Goal: Register for event/course

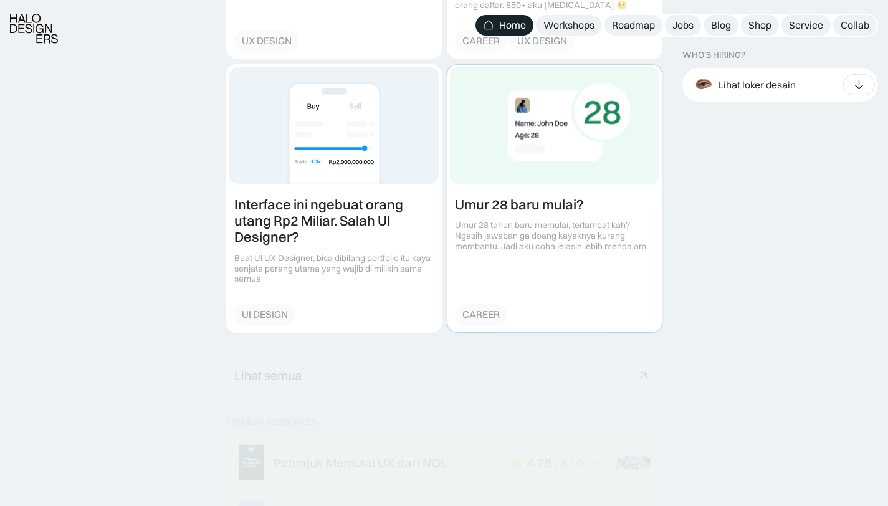
scroll to position [2045, 0]
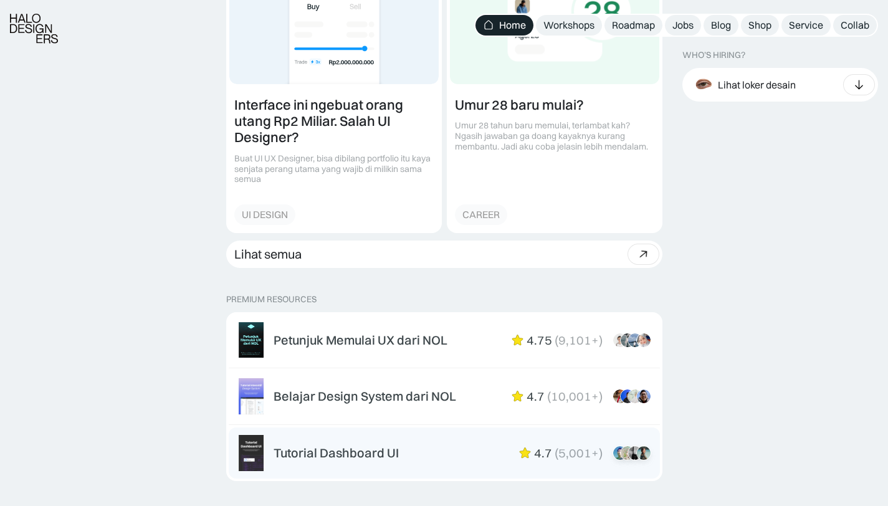
click at [368, 448] on div "Tutorial Dashboard UI" at bounding box center [336, 453] width 125 height 15
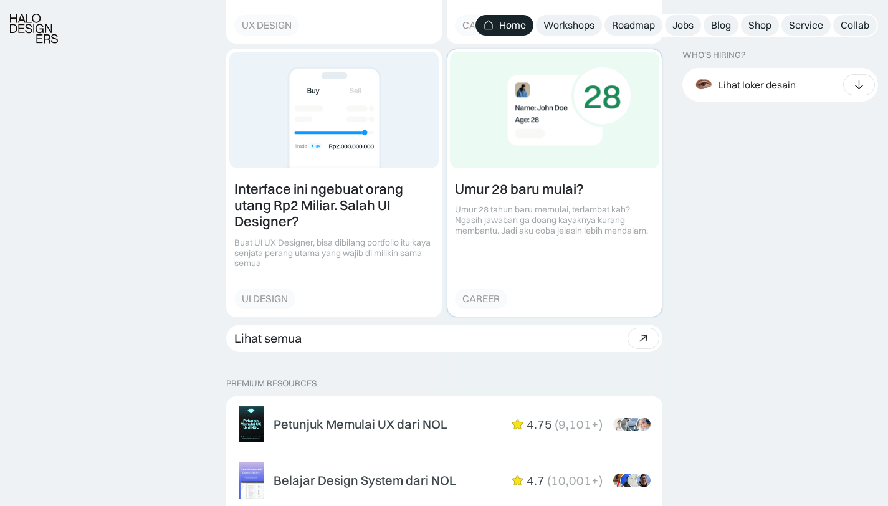
scroll to position [2042, 0]
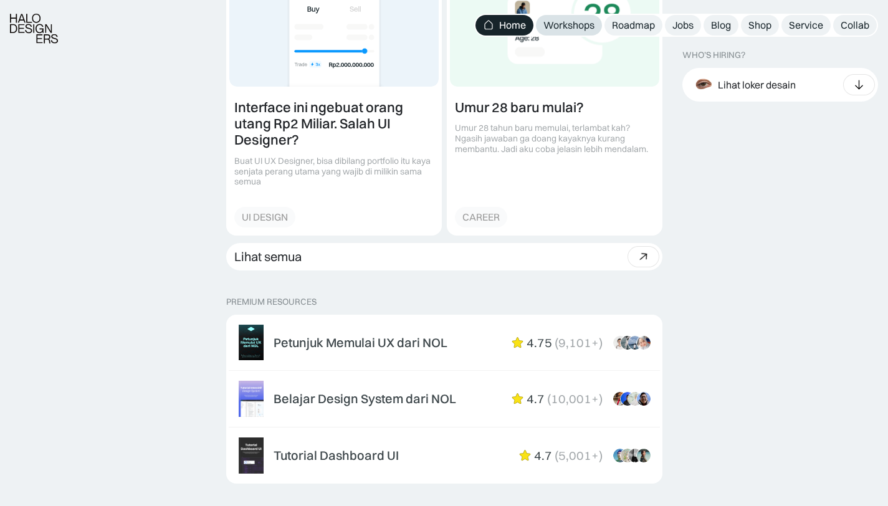
click at [579, 26] on div "Workshops" at bounding box center [569, 25] width 51 height 13
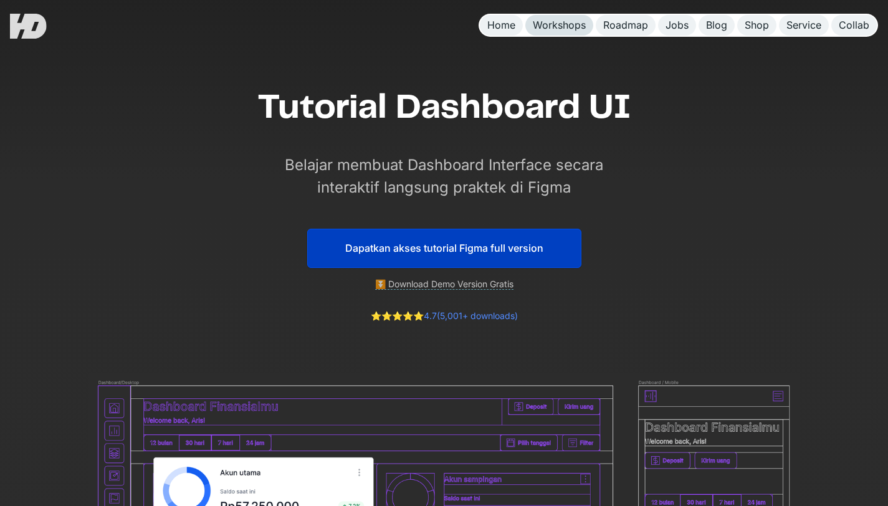
click at [572, 27] on div "Workshops" at bounding box center [559, 25] width 53 height 13
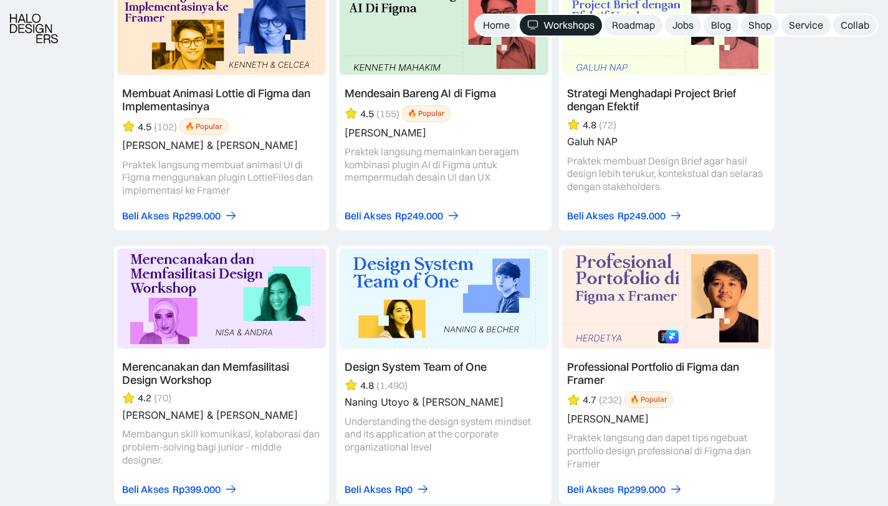
scroll to position [3814, 0]
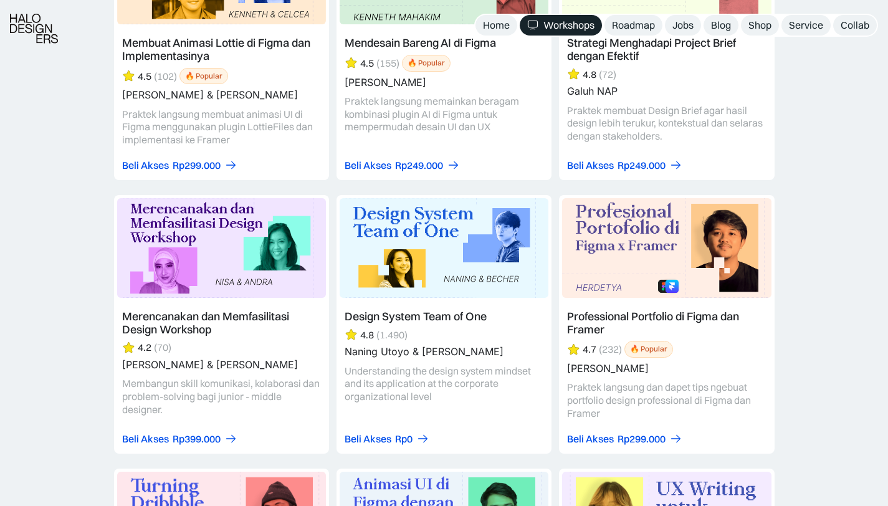
click at [466, 335] on link at bounding box center [444, 324] width 215 height 259
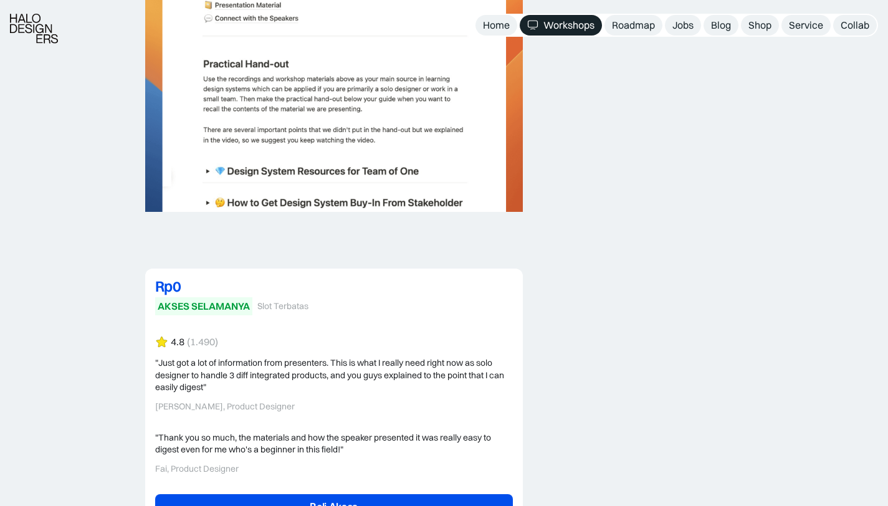
scroll to position [2987, 0]
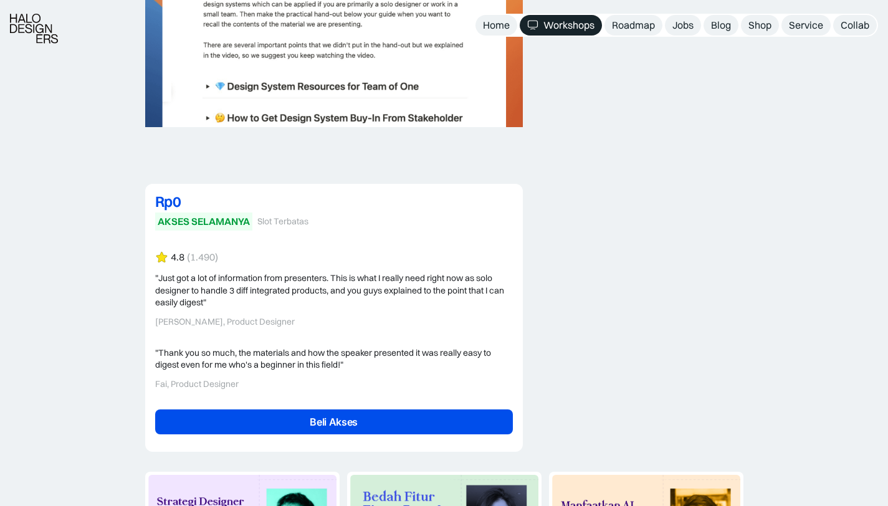
click at [352, 419] on link "Beli Akses" at bounding box center [334, 422] width 358 height 25
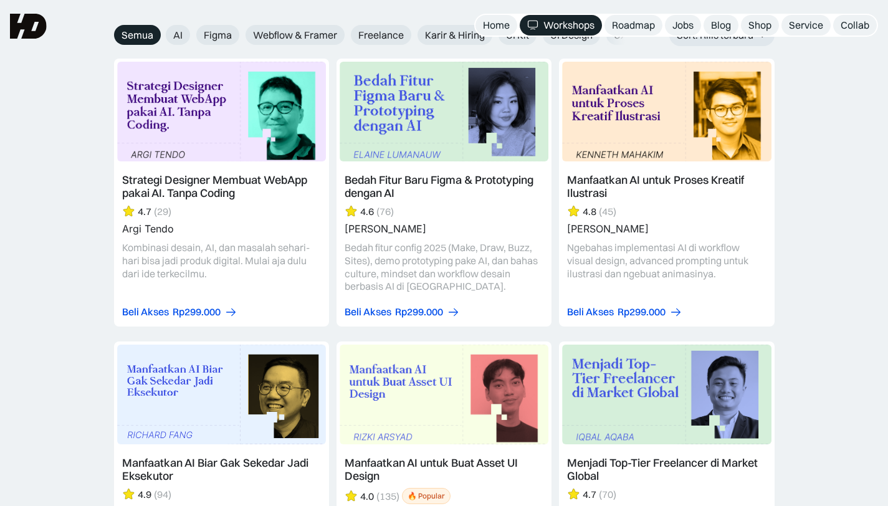
scroll to position [1635, 0]
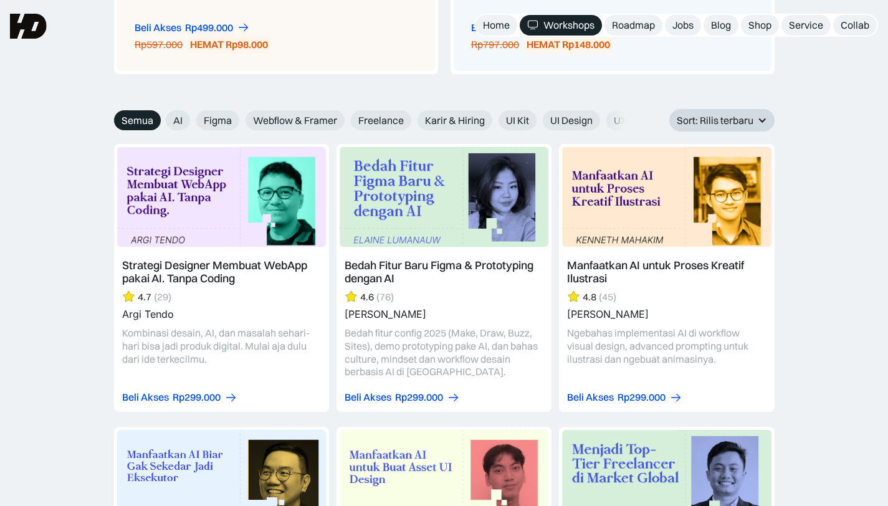
click at [746, 117] on div "Sort: Rilis terbaru" at bounding box center [715, 120] width 77 height 13
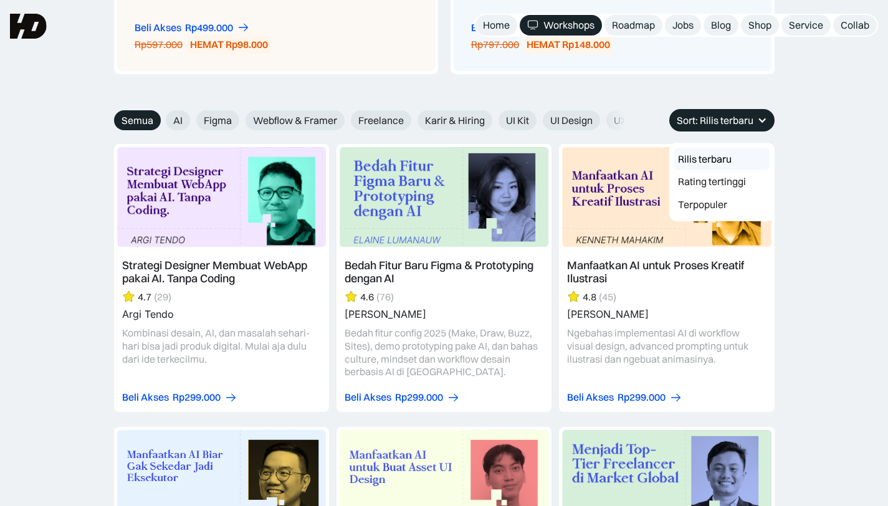
click at [746, 118] on div "Sort: Rilis terbaru" at bounding box center [715, 120] width 77 height 13
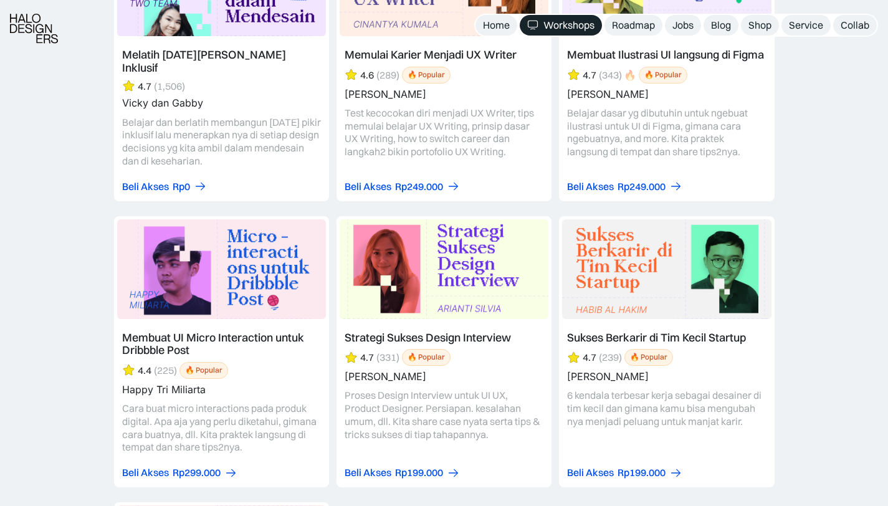
scroll to position [5168, 0]
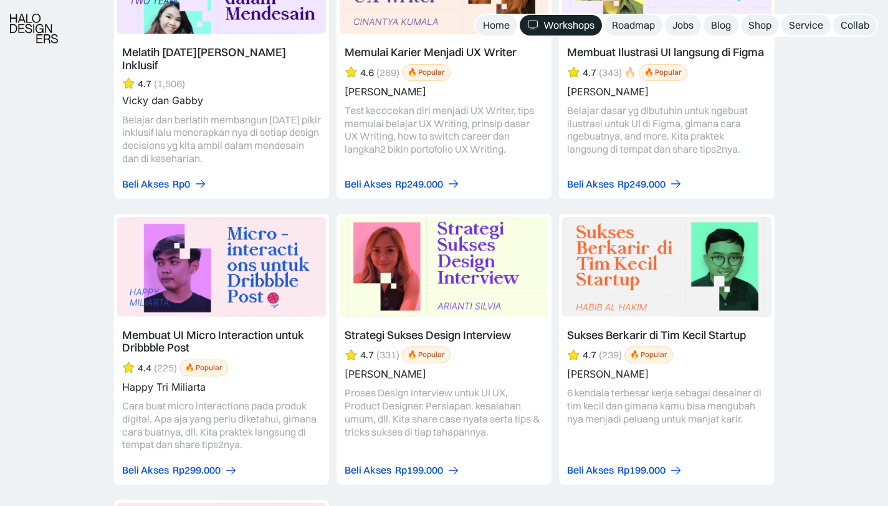
click at [262, 105] on link at bounding box center [221, 65] width 215 height 268
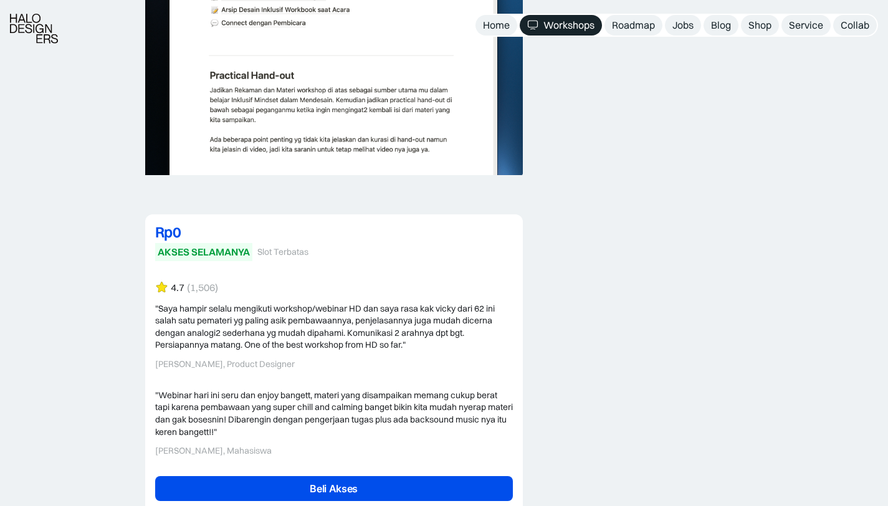
scroll to position [2330, 0]
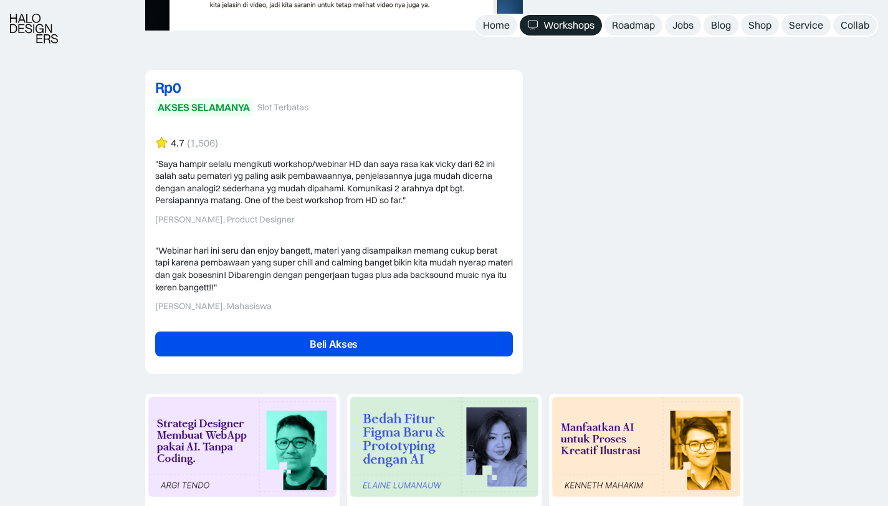
click at [350, 332] on link "Beli Akses" at bounding box center [334, 344] width 358 height 25
